Goal: Task Accomplishment & Management: Use online tool/utility

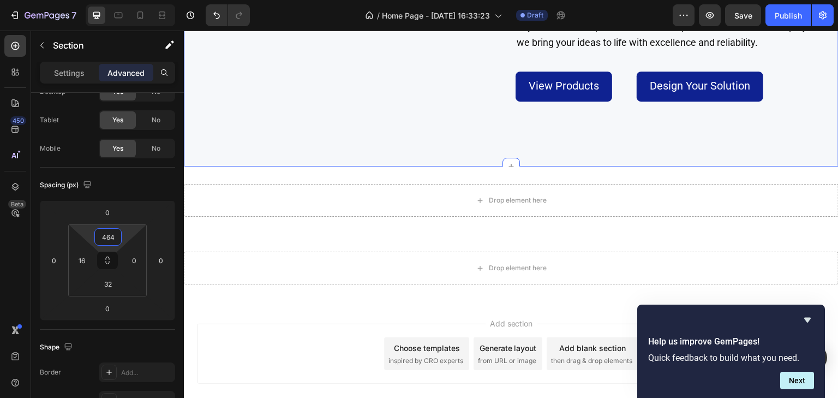
scroll to position [2404, 0]
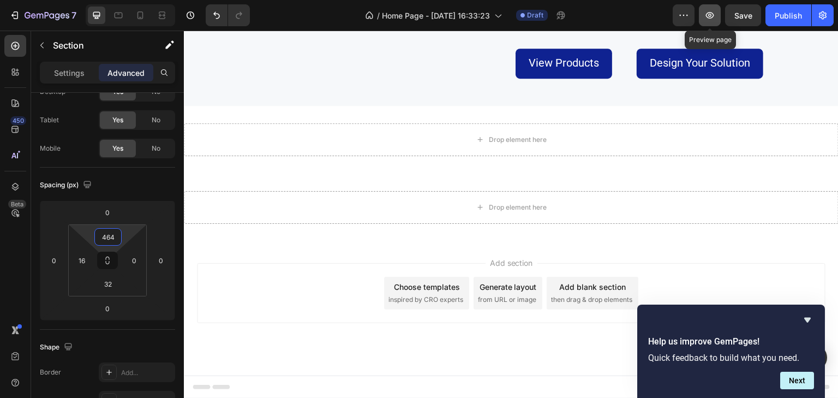
click at [710, 13] on icon "button" at bounding box center [710, 15] width 11 height 11
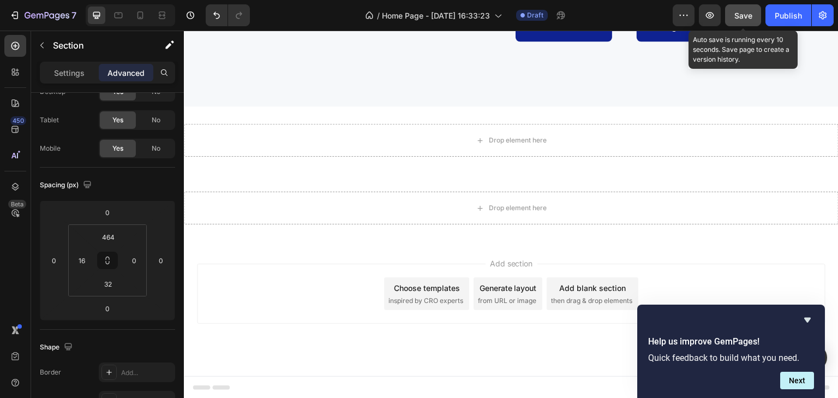
click at [740, 9] on button "Save" at bounding box center [743, 15] width 36 height 22
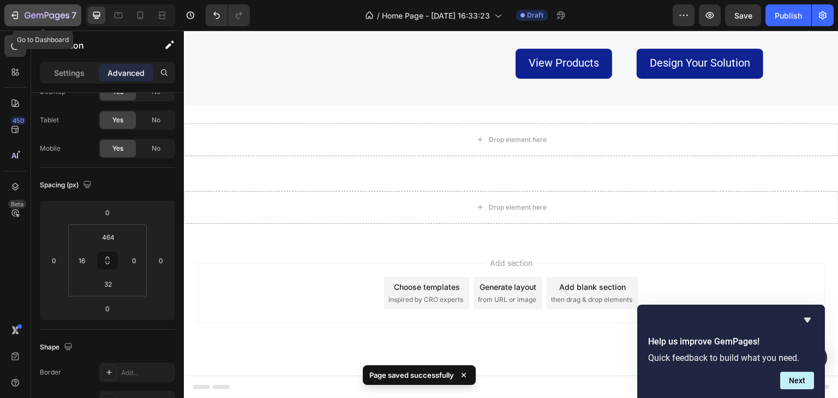
click at [13, 13] on icon "button" at bounding box center [14, 15] width 11 height 11
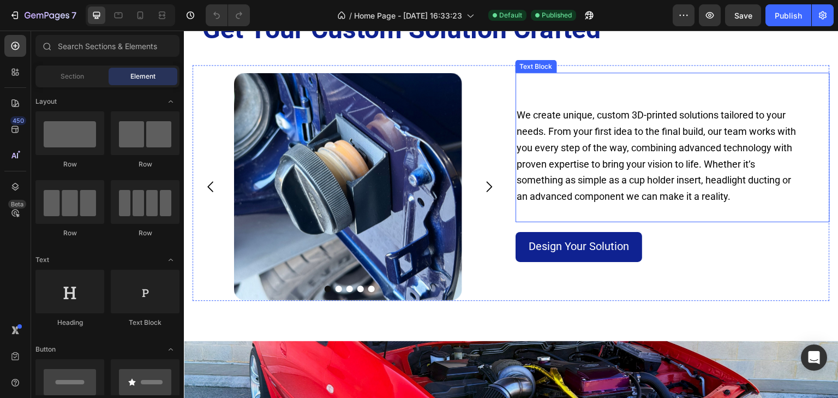
scroll to position [873, 0]
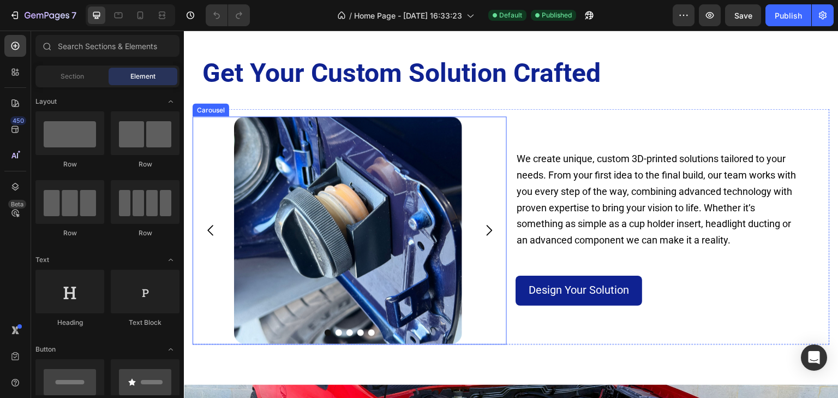
click at [484, 232] on icon "Carousel Next Arrow" at bounding box center [488, 230] width 15 height 15
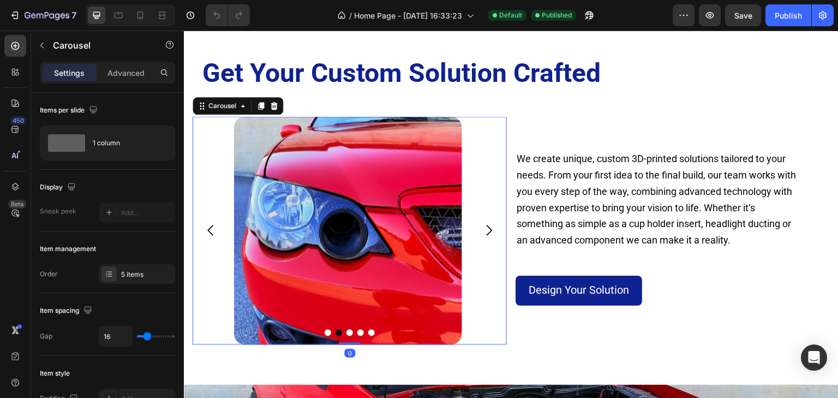
click at [485, 231] on icon "Carousel Next Arrow" at bounding box center [488, 230] width 15 height 15
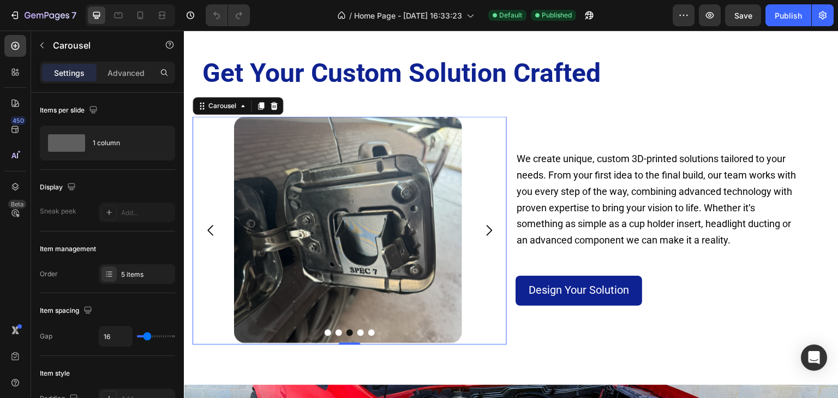
click at [486, 230] on icon "Carousel Next Arrow" at bounding box center [488, 230] width 15 height 15
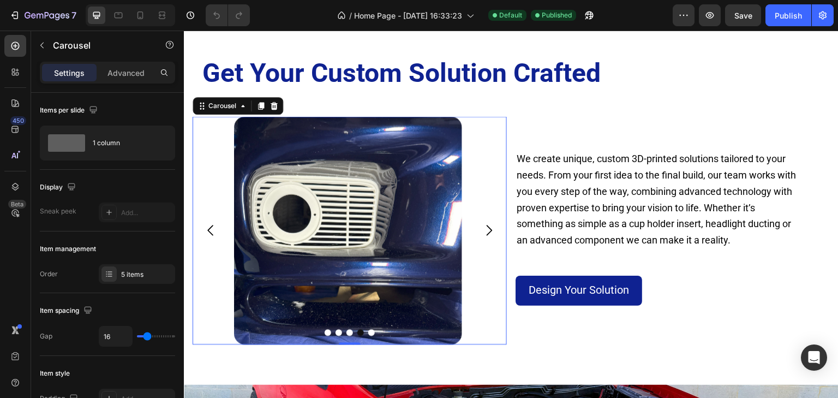
click at [486, 230] on icon "Carousel Next Arrow" at bounding box center [488, 230] width 15 height 15
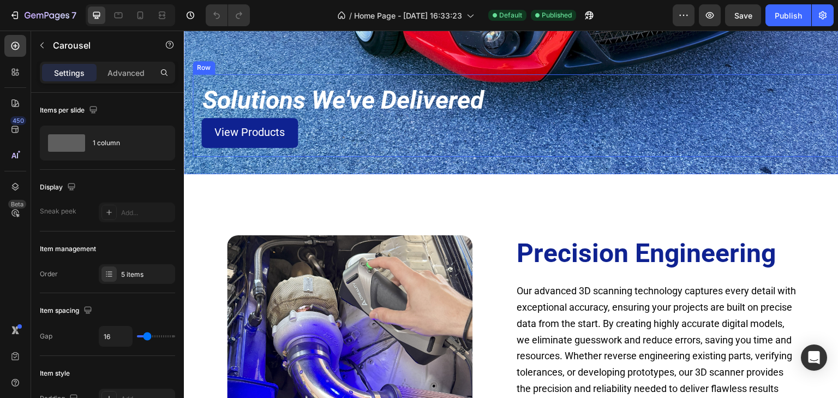
scroll to position [1441, 0]
